Goal: Navigation & Orientation: Understand site structure

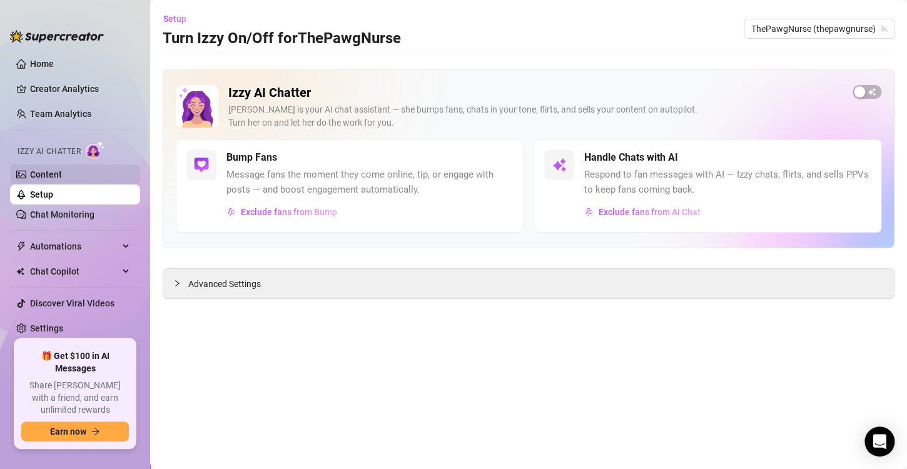
click at [44, 175] on link "Content" at bounding box center [46, 174] width 32 height 10
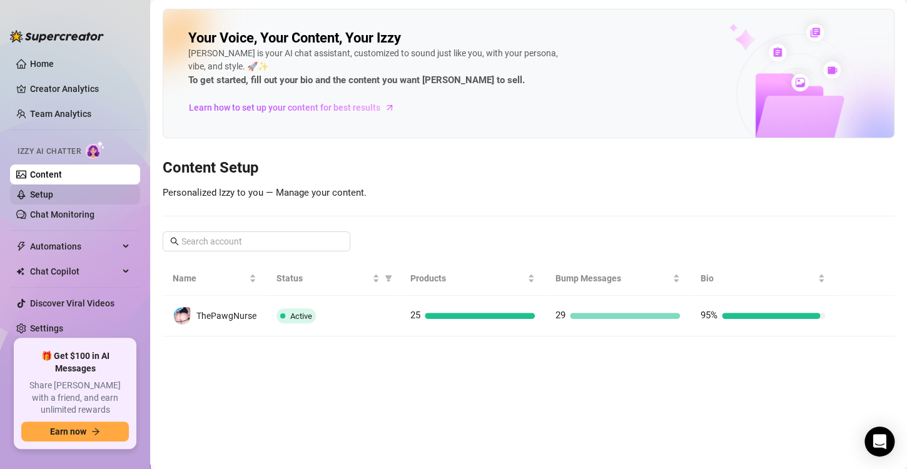
click at [53, 193] on link "Setup" at bounding box center [41, 194] width 23 height 10
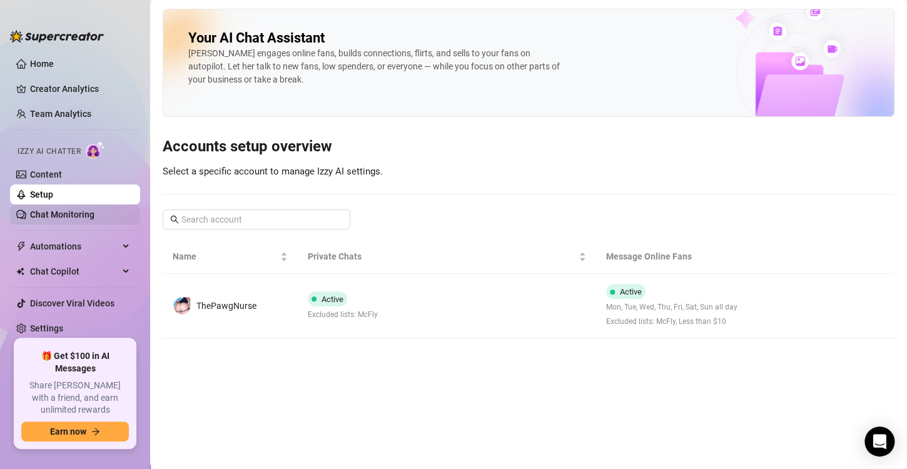
click at [74, 219] on link "Chat Monitoring" at bounding box center [62, 214] width 64 height 10
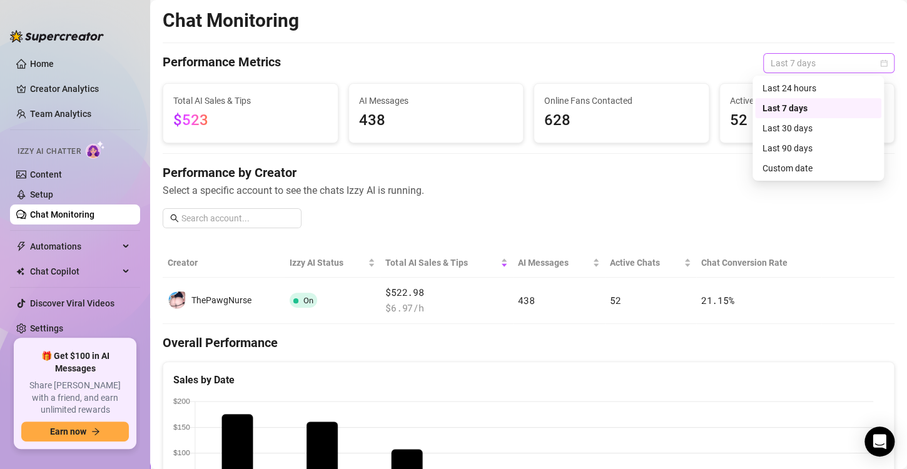
click at [796, 62] on span "Last 7 days" at bounding box center [828, 63] width 116 height 19
click at [790, 126] on div "Last 30 days" at bounding box center [817, 128] width 111 height 14
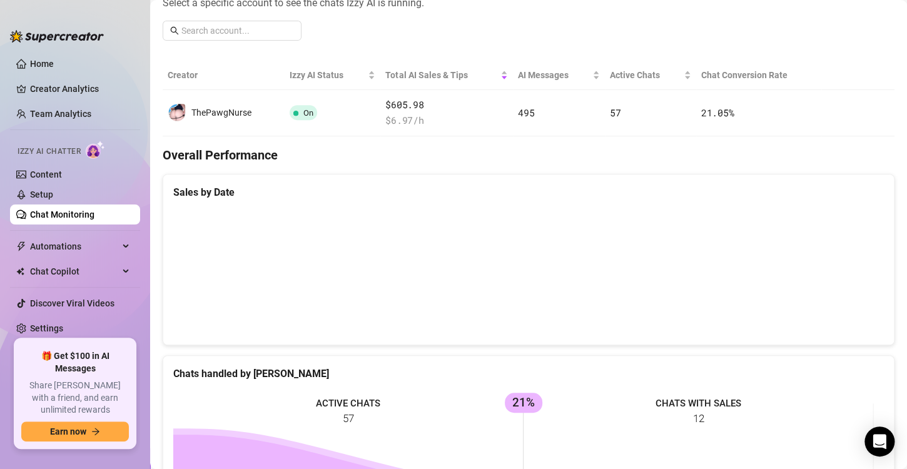
scroll to position [250, 0]
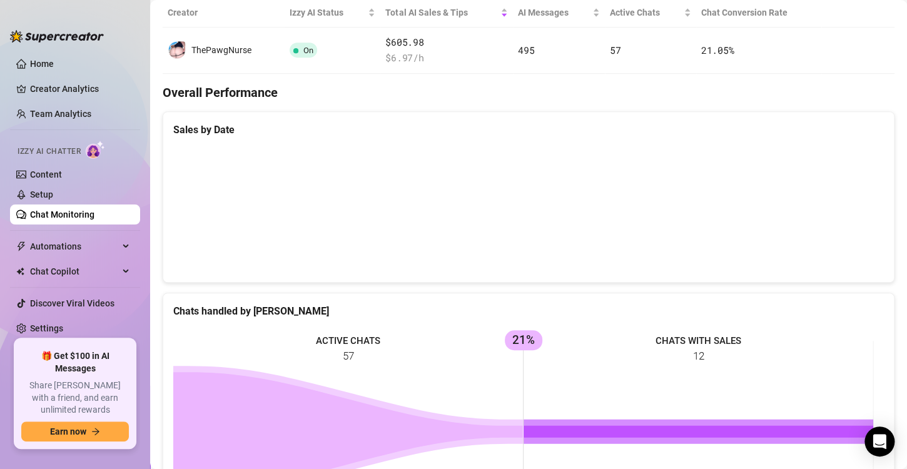
click at [702, 204] on canvas at bounding box center [523, 209] width 700 height 125
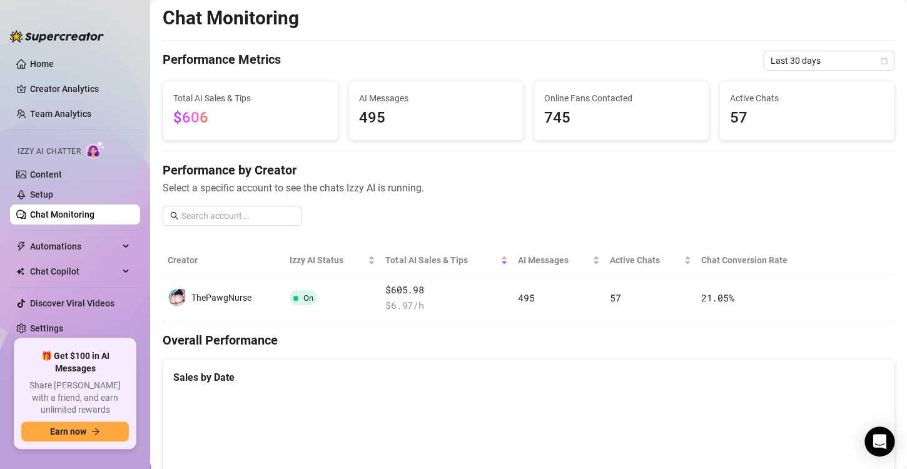
scroll to position [0, 0]
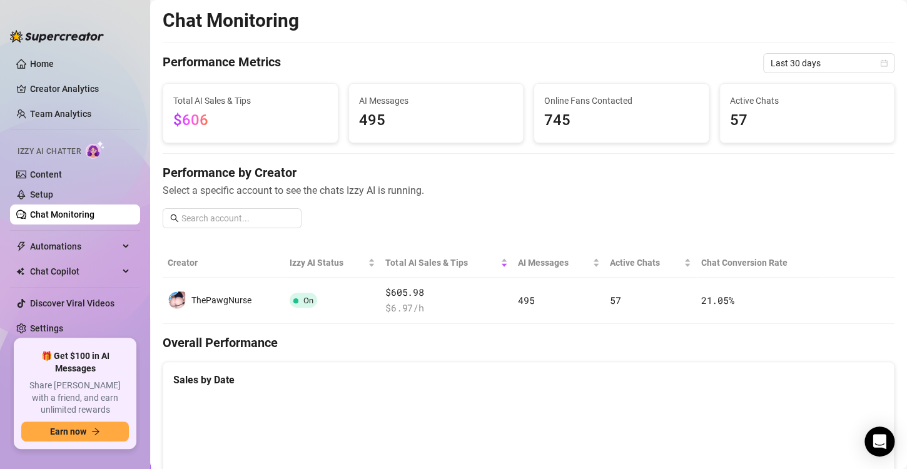
click at [57, 42] on img at bounding box center [57, 36] width 94 height 13
click at [54, 59] on link "Home" at bounding box center [42, 64] width 24 height 10
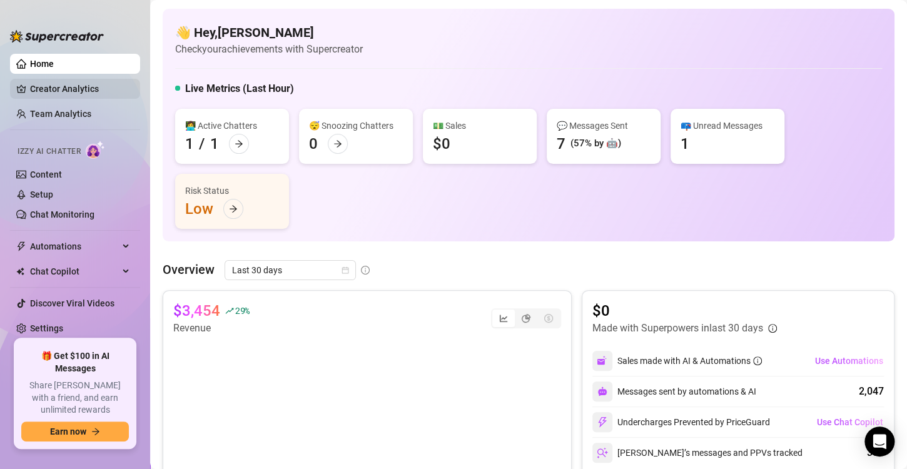
click at [85, 89] on link "Creator Analytics" at bounding box center [80, 89] width 100 height 20
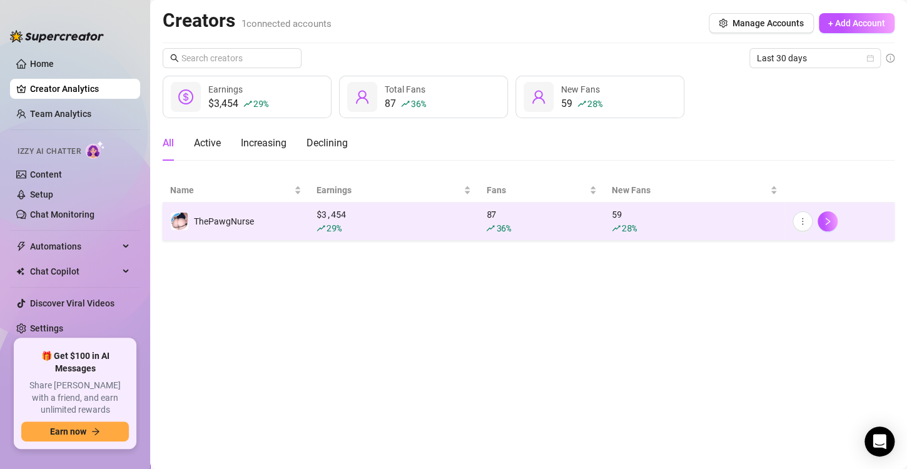
click at [426, 214] on div "$ 3,454 29 %" at bounding box center [393, 222] width 154 height 28
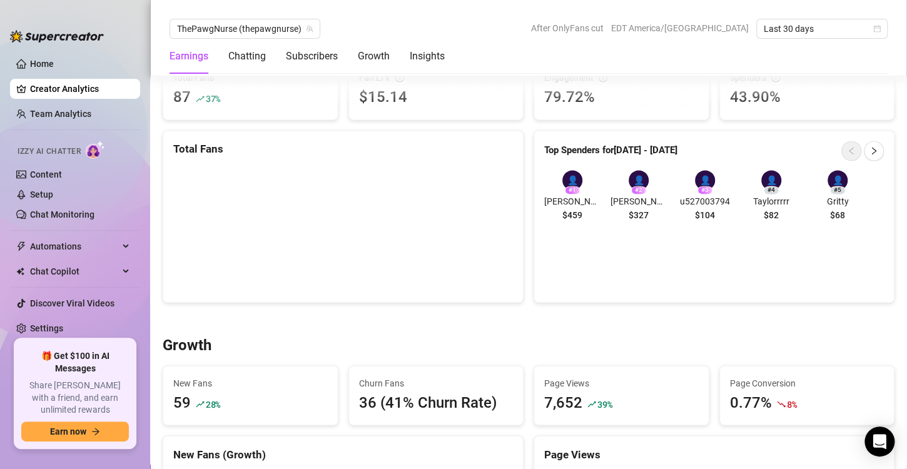
scroll to position [813, 0]
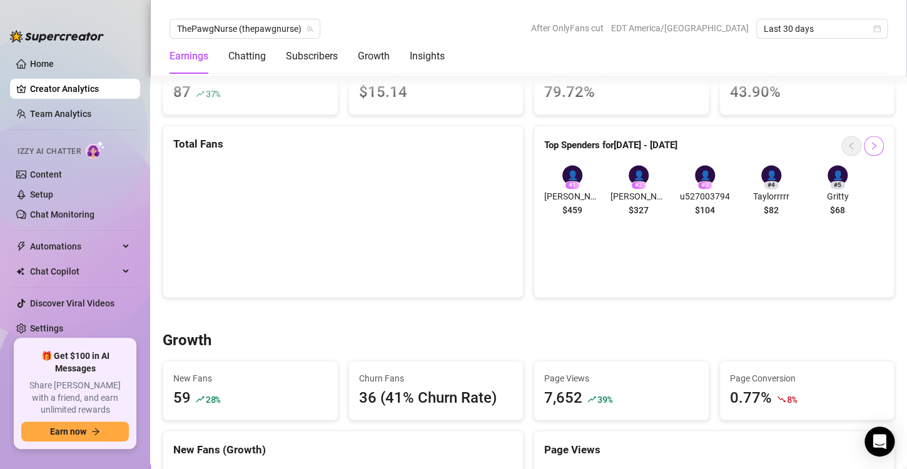
click at [869, 141] on button "button" at bounding box center [873, 146] width 20 height 20
click at [847, 143] on icon "left" at bounding box center [851, 145] width 9 height 9
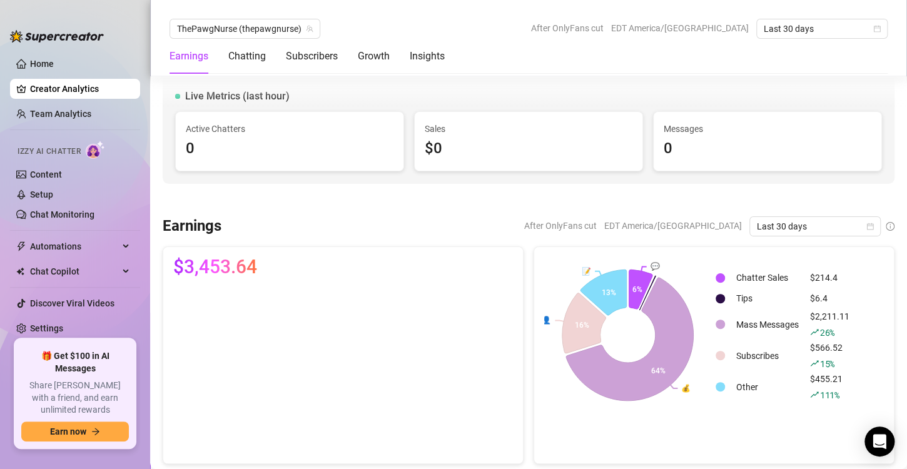
scroll to position [0, 0]
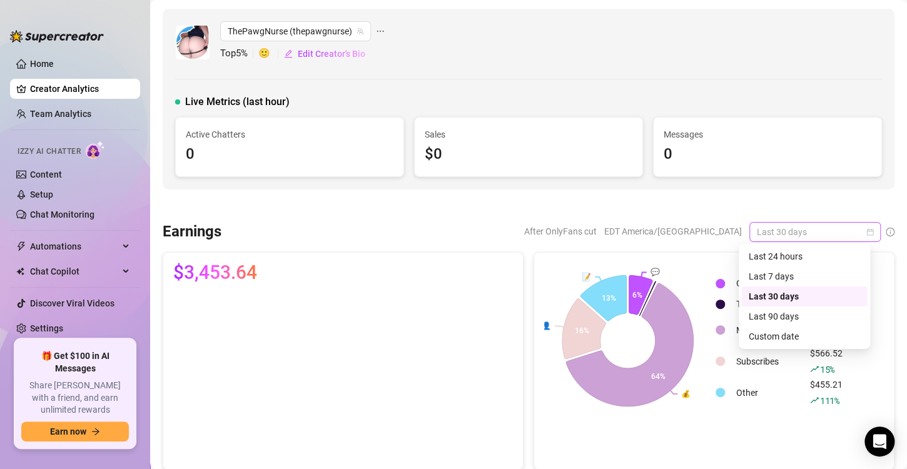
click at [778, 230] on span "Last 30 days" at bounding box center [815, 232] width 116 height 19
click at [757, 275] on div "Last 7 days" at bounding box center [803, 276] width 111 height 14
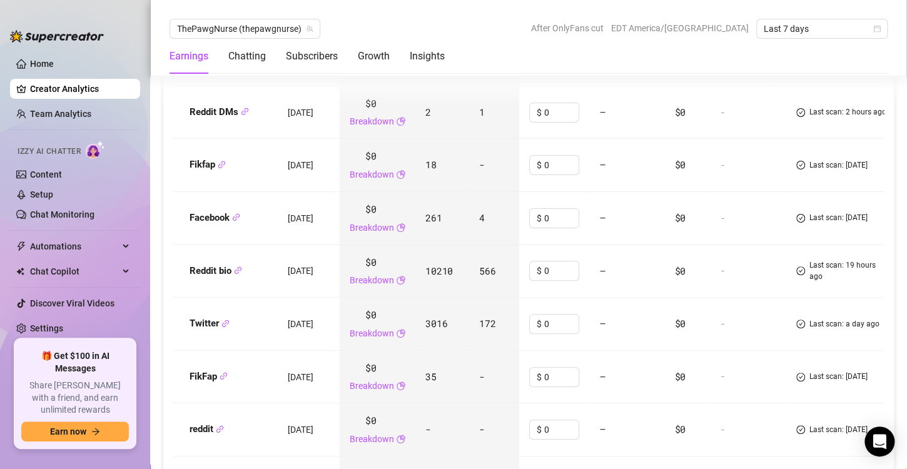
scroll to position [1571, 0]
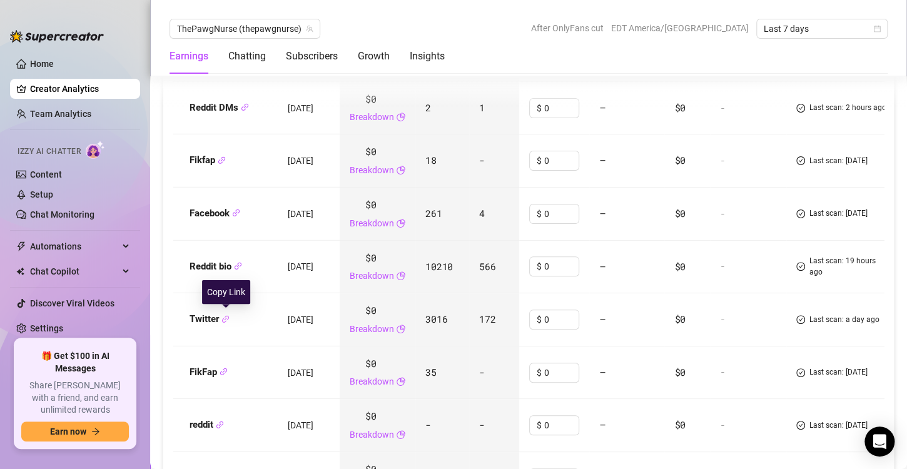
click at [226, 317] on icon "link" at bounding box center [225, 319] width 8 height 8
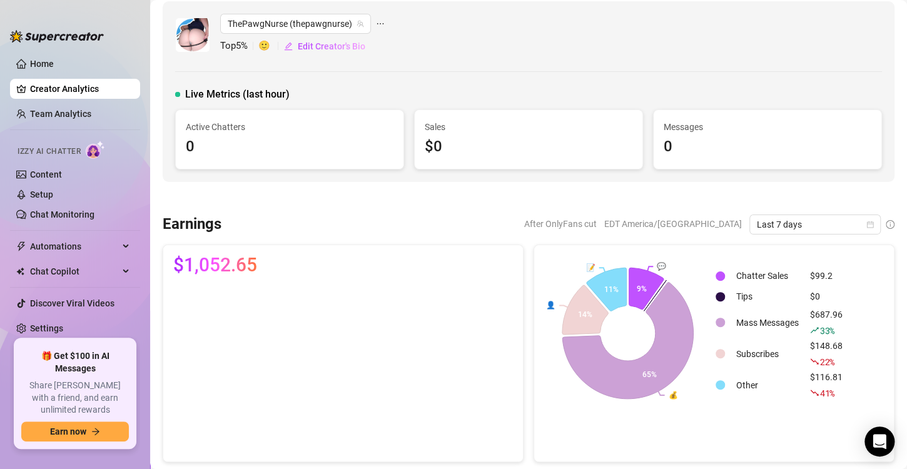
scroll to position [0, 0]
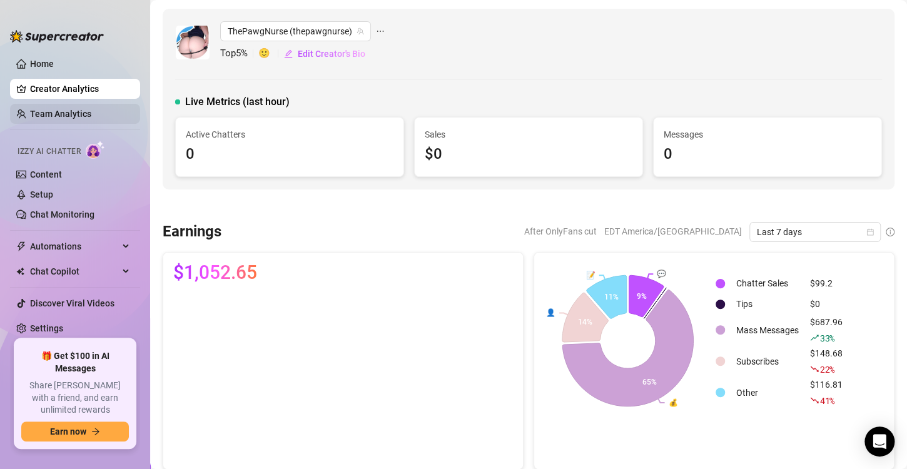
click at [63, 109] on link "Team Analytics" at bounding box center [60, 114] width 61 height 10
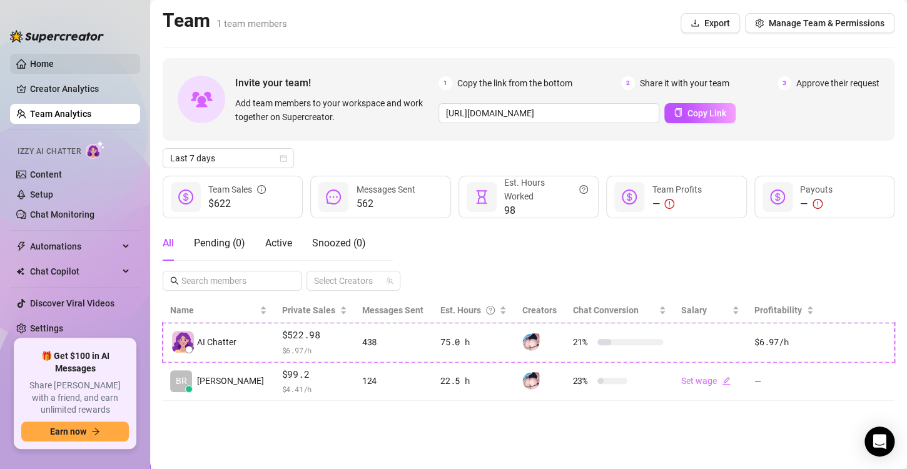
drag, startPoint x: 46, startPoint y: 63, endPoint x: 12, endPoint y: 64, distance: 33.8
click at [45, 63] on link "Home" at bounding box center [42, 64] width 24 height 10
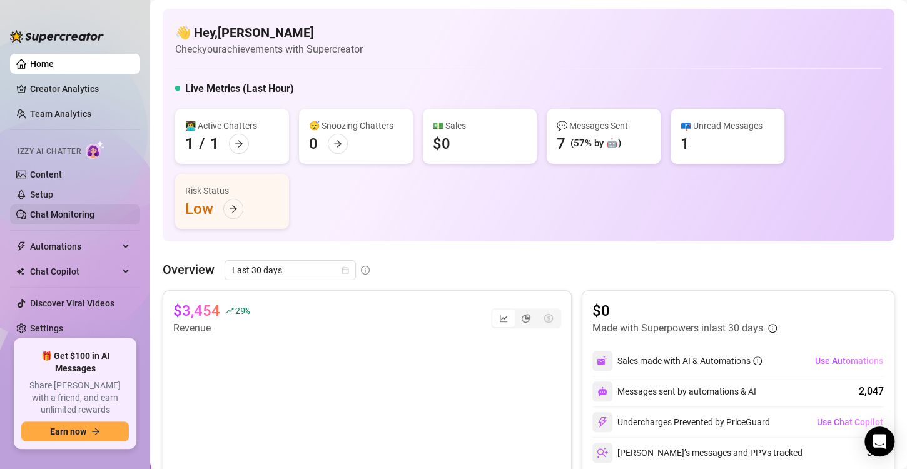
click at [48, 209] on link "Chat Monitoring" at bounding box center [62, 214] width 64 height 10
